Goal: Task Accomplishment & Management: Use online tool/utility

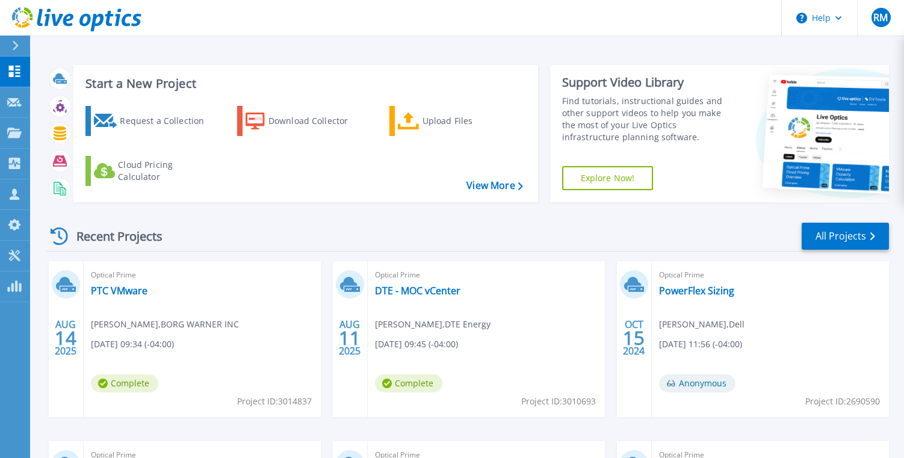
drag, startPoint x: 178, startPoint y: 26, endPoint x: 150, endPoint y: 95, distance: 74.7
click at [178, 26] on header "Help RM Partner Team Member Rick Milton rick.milton@ahead.com AHEAD LLC My Prof…" at bounding box center [452, 18] width 904 height 36
drag, startPoint x: 21, startPoint y: 381, endPoint x: 128, endPoint y: 288, distance: 141.5
click at [21, 381] on div "Dashboard Dashboard Request Capture Request Capture Projects Projects Search Pr…" at bounding box center [15, 258] width 30 height 402
click at [126, 290] on link "PTC VMware" at bounding box center [119, 291] width 57 height 12
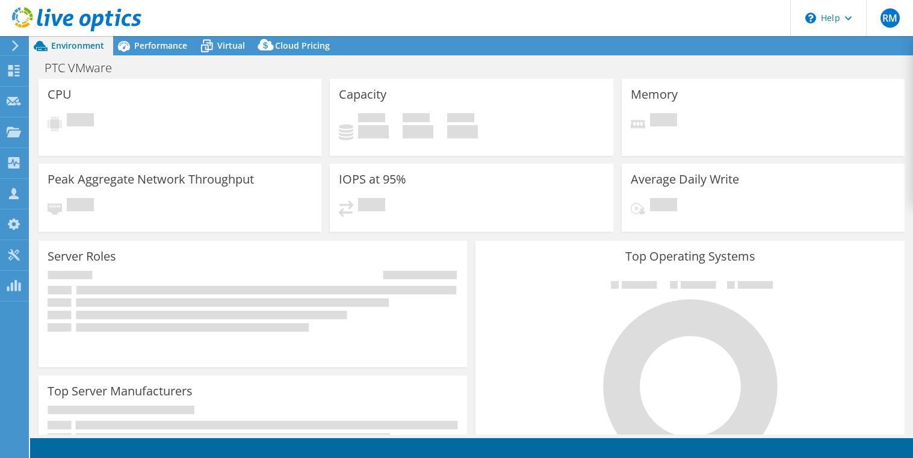
select select "USD"
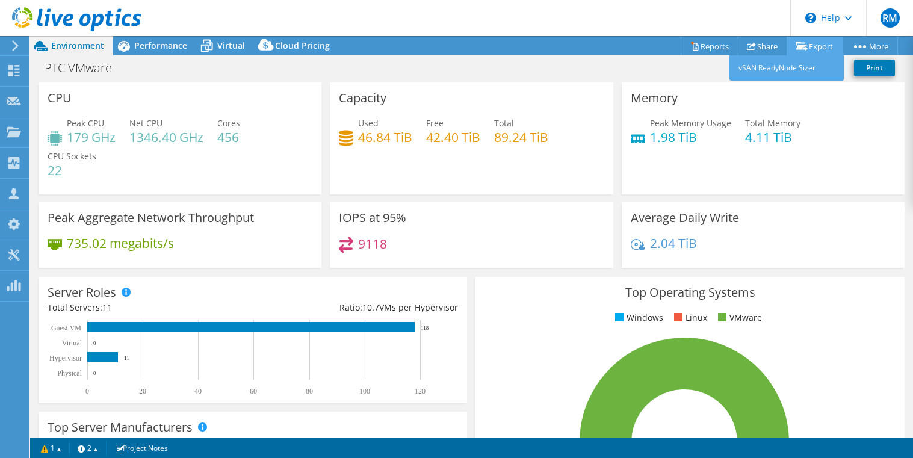
click at [801, 48] on icon at bounding box center [801, 46] width 12 height 9
click at [759, 50] on link "Share" at bounding box center [762, 46] width 49 height 19
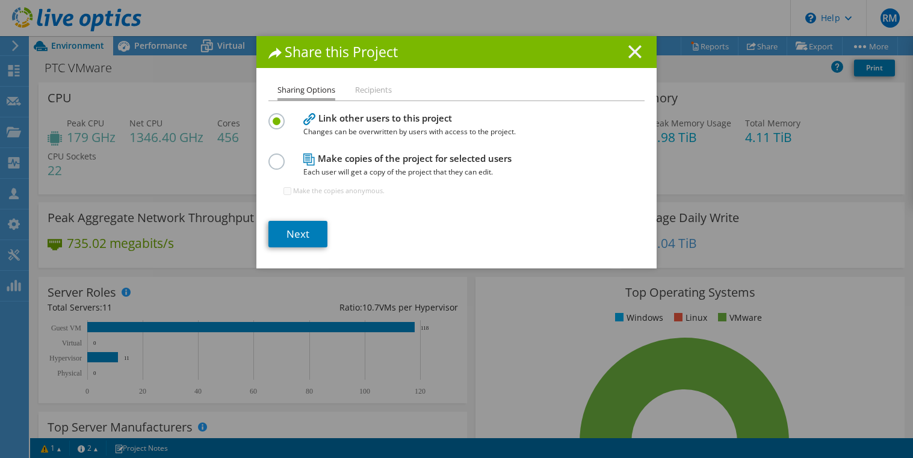
click at [629, 55] on line at bounding box center [635, 52] width 12 height 12
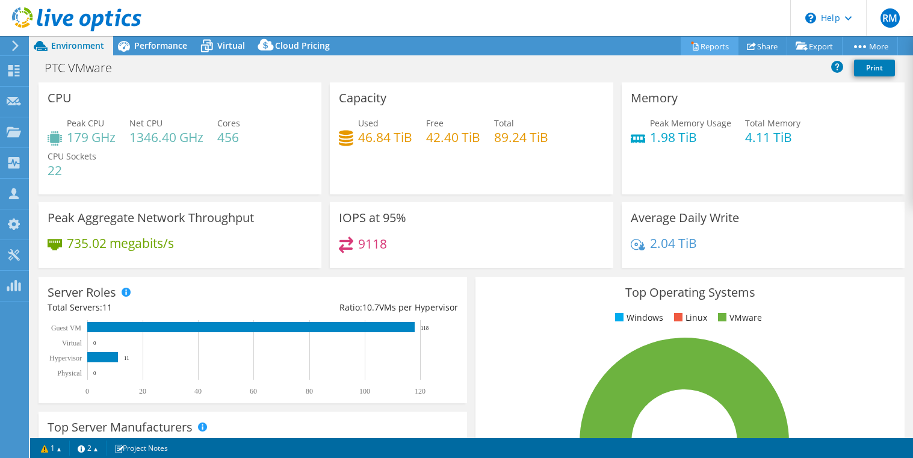
click at [710, 51] on link "Reports" at bounding box center [709, 46] width 58 height 19
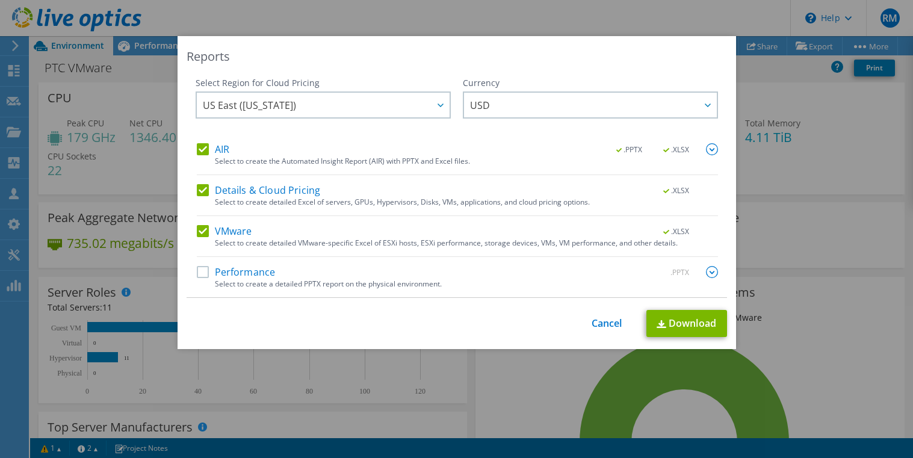
click at [200, 190] on label "Details & Cloud Pricing" at bounding box center [259, 190] width 124 height 12
click at [0, 0] on input "Details & Cloud Pricing" at bounding box center [0, 0] width 0 height 0
click at [199, 146] on label "AIR" at bounding box center [213, 149] width 32 height 12
click at [0, 0] on input "AIR" at bounding box center [0, 0] width 0 height 0
click at [200, 270] on label "Performance" at bounding box center [236, 272] width 79 height 12
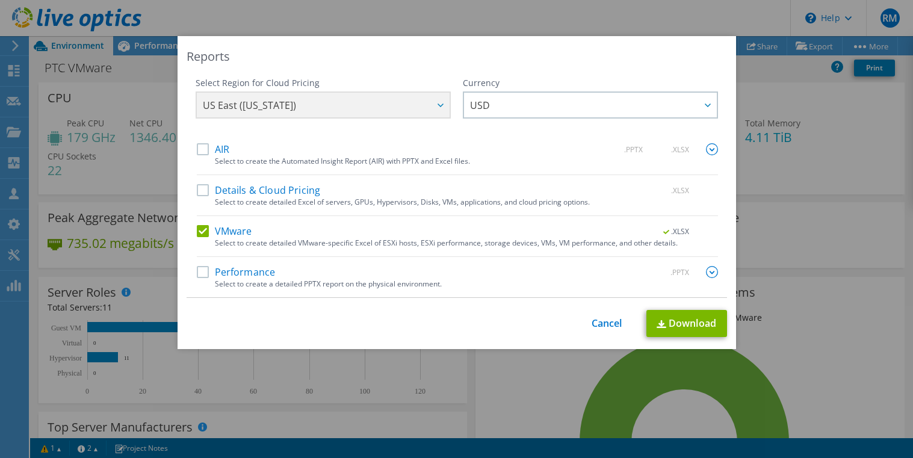
click at [0, 0] on input "Performance" at bounding box center [0, 0] width 0 height 0
click at [673, 324] on link "Download" at bounding box center [686, 323] width 81 height 27
drag, startPoint x: 592, startPoint y: 58, endPoint x: 583, endPoint y: 295, distance: 237.2
click at [592, 58] on div "Reports" at bounding box center [457, 56] width 540 height 17
click at [610, 322] on link "Cancel" at bounding box center [606, 323] width 31 height 11
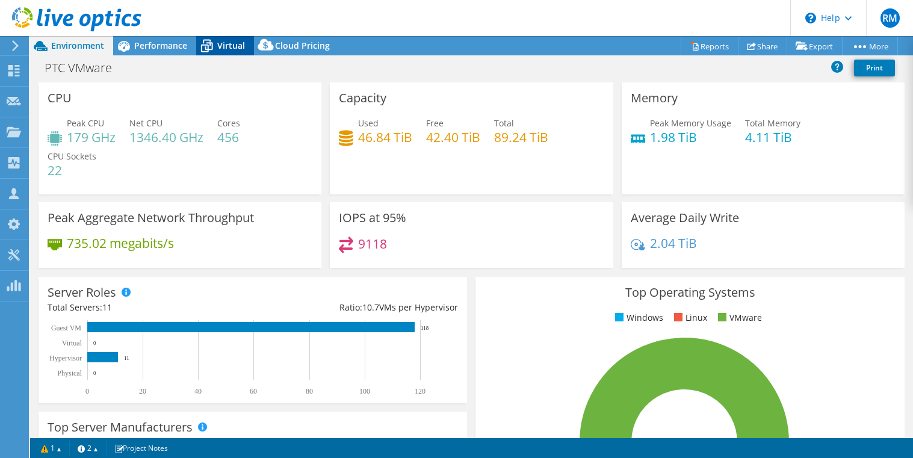
click at [229, 47] on span "Virtual" at bounding box center [231, 45] width 28 height 11
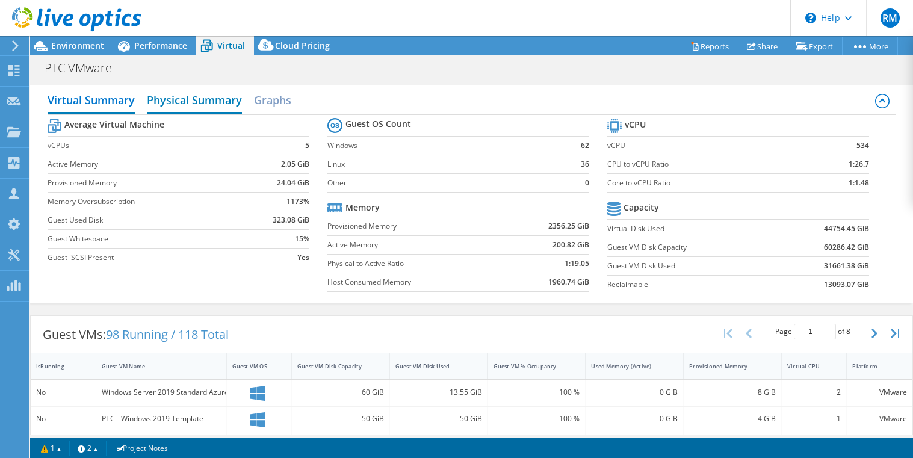
click at [218, 100] on h2 "Physical Summary" at bounding box center [194, 101] width 95 height 26
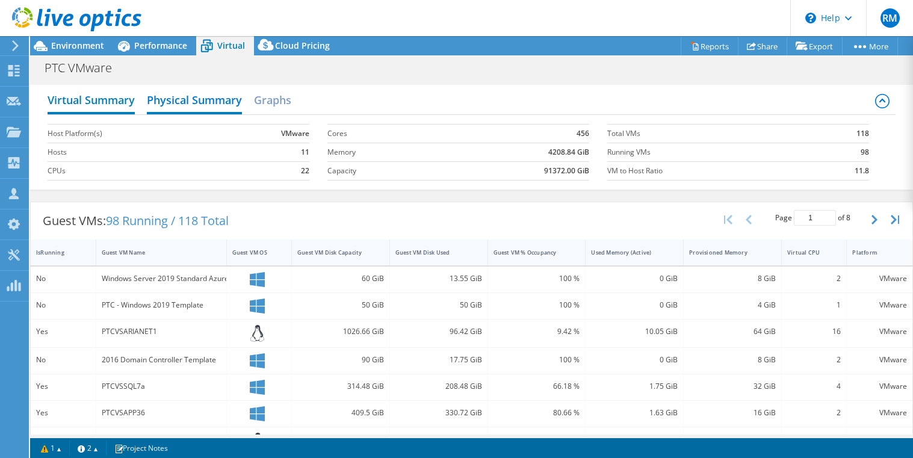
click at [103, 100] on h2 "Virtual Summary" at bounding box center [91, 101] width 87 height 26
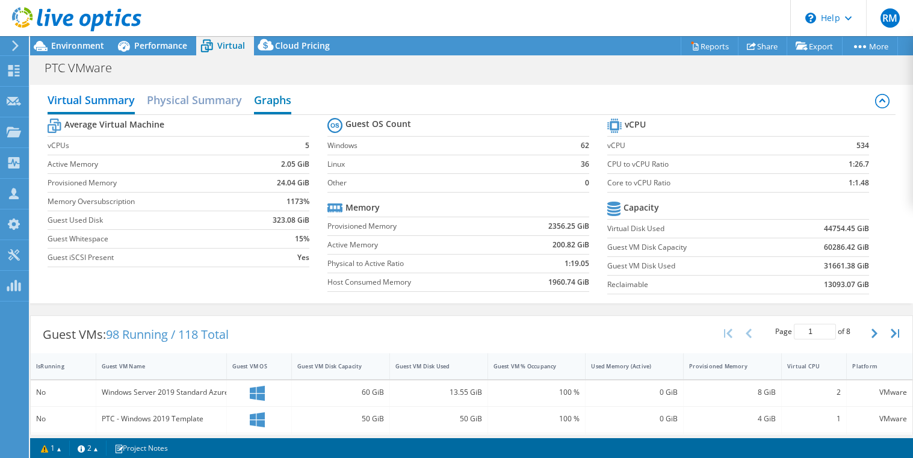
click at [262, 104] on h2 "Graphs" at bounding box center [272, 101] width 37 height 26
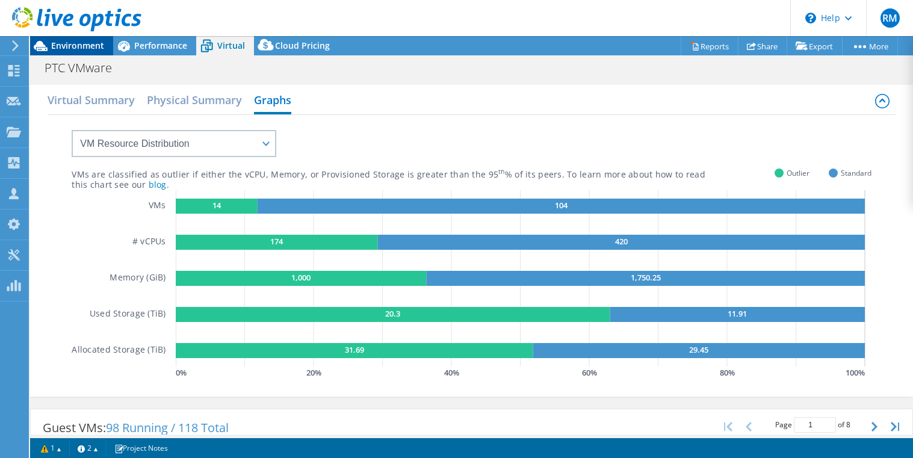
click at [75, 45] on span "Environment" at bounding box center [77, 45] width 53 height 11
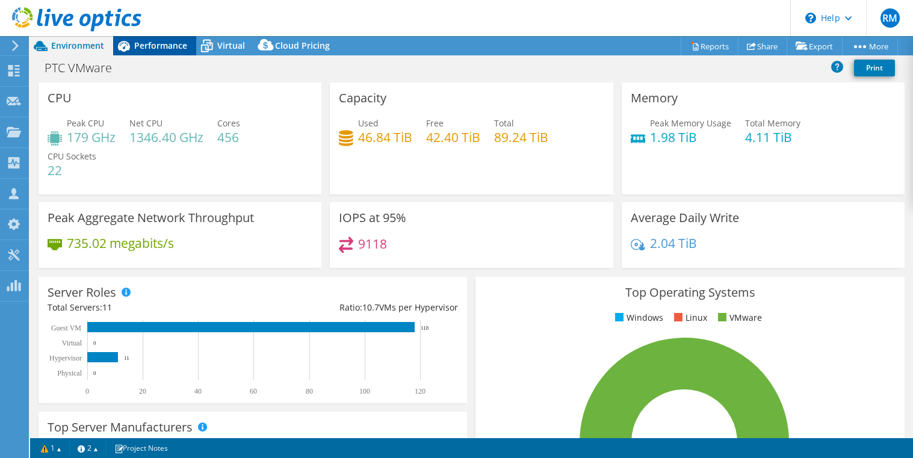
click at [163, 49] on span "Performance" at bounding box center [160, 45] width 53 height 11
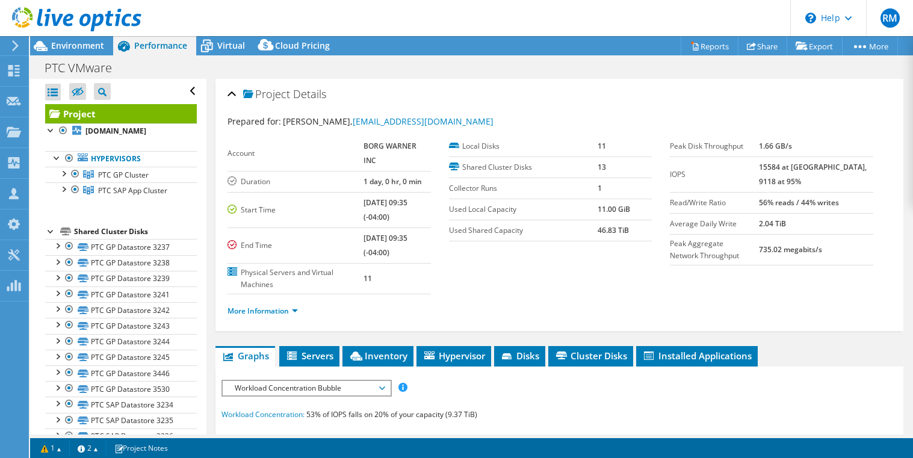
scroll to position [24, 0]
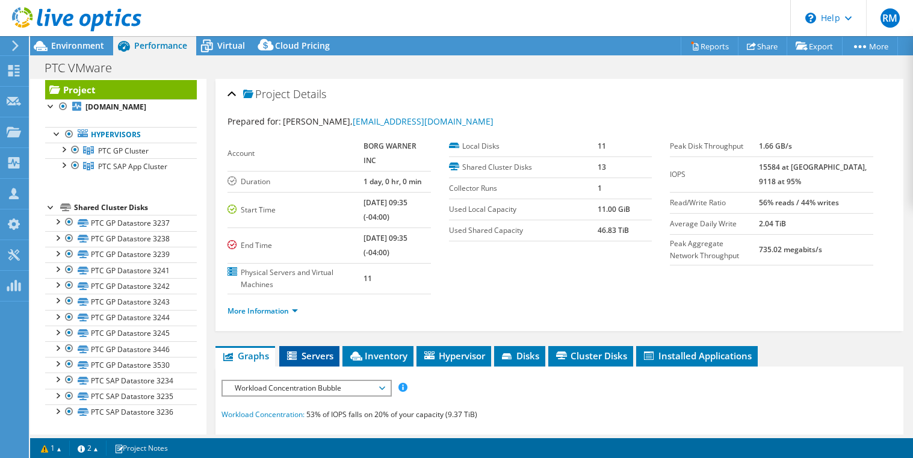
click at [306, 350] on span "Servers" at bounding box center [309, 356] width 48 height 12
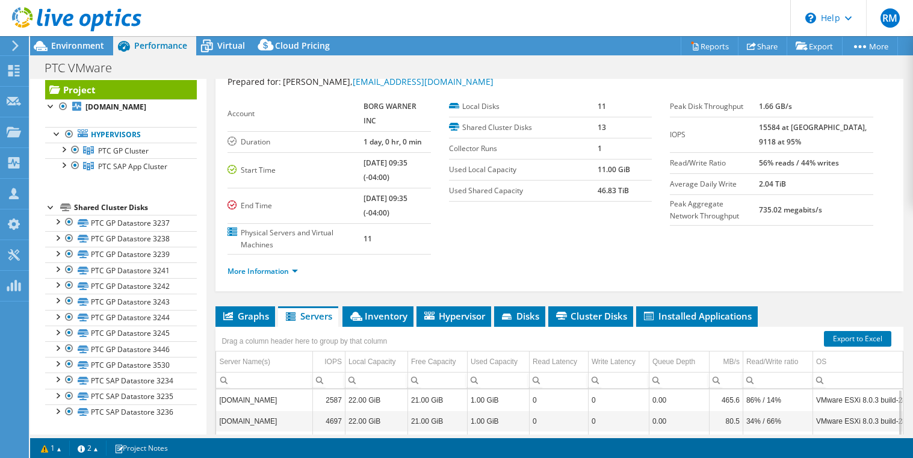
scroll to position [39, 0]
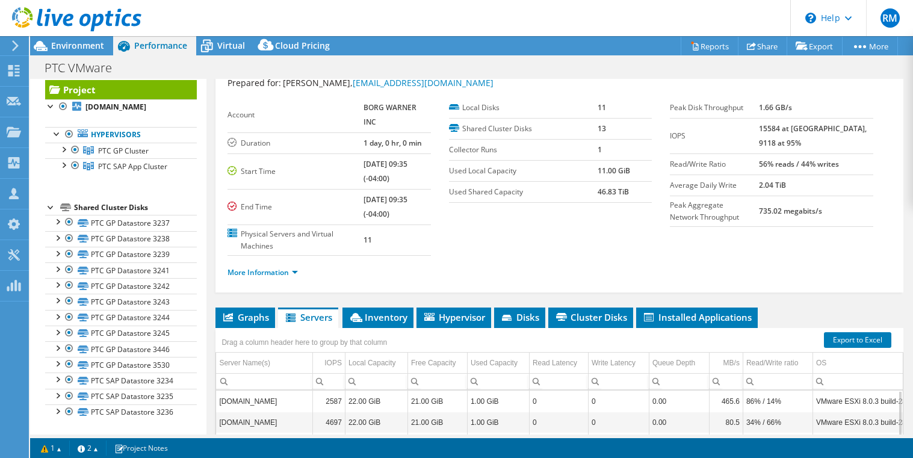
click at [204, 19] on header "RM Partner Team Member [PERSON_NAME] [PERSON_NAME][EMAIL_ADDRESS][PERSON_NAME][…" at bounding box center [456, 18] width 913 height 36
